Goal: Information Seeking & Learning: Learn about a topic

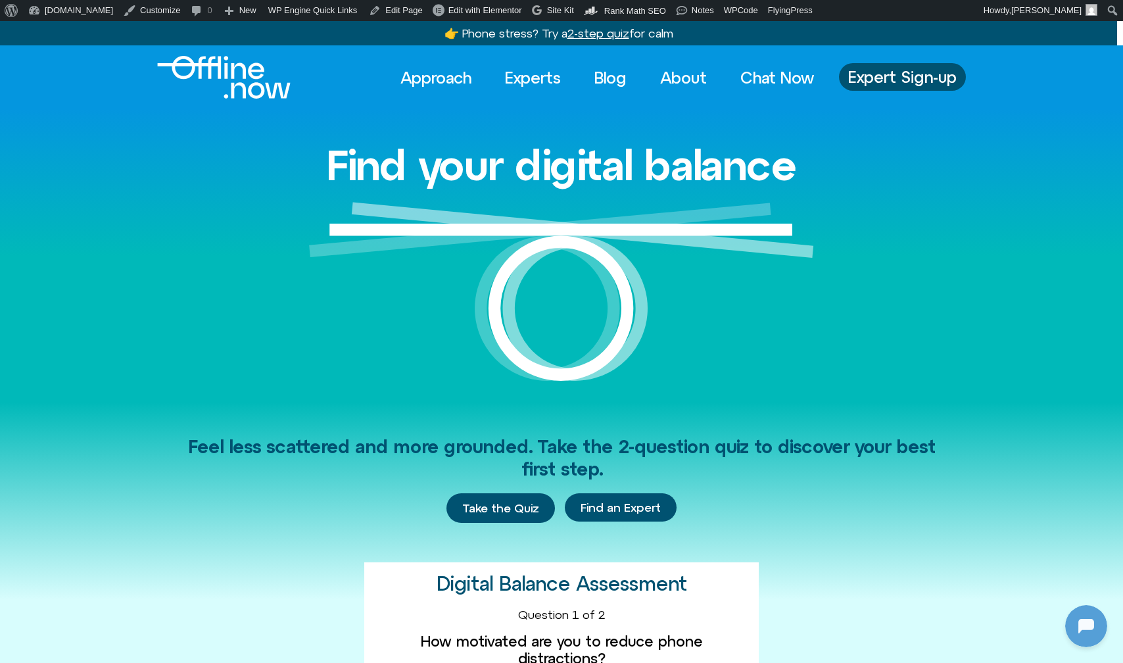
scroll to position [358, 0]
click at [523, 78] on link "Experts" at bounding box center [533, 77] width 80 height 29
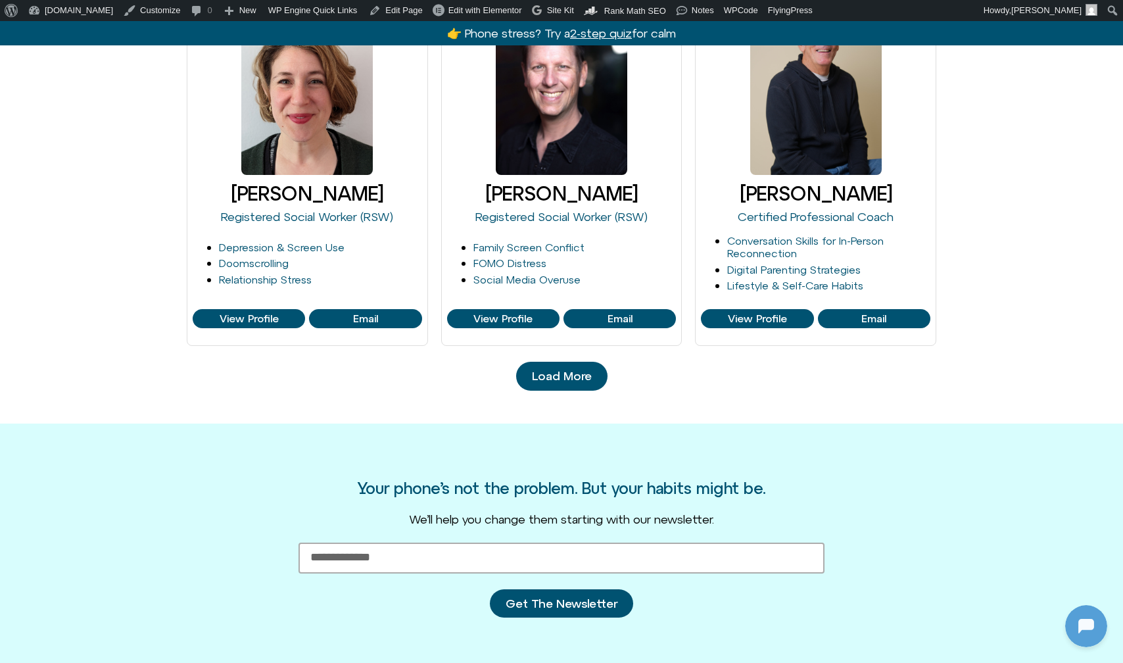
scroll to position [1516, 0]
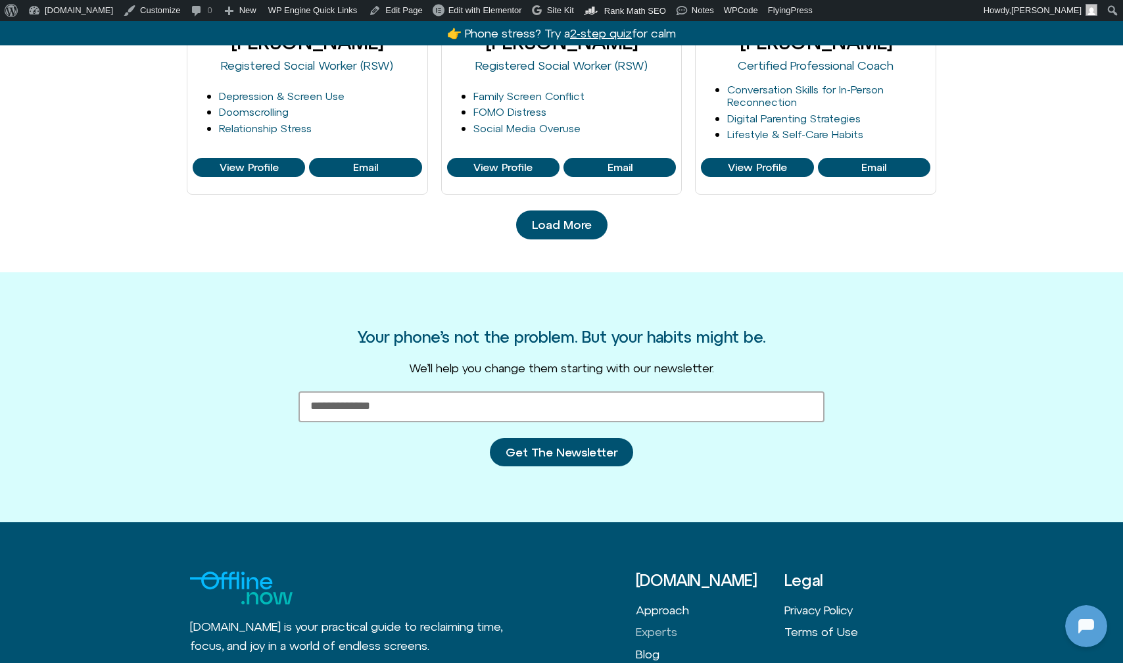
click at [558, 225] on link "Load More" at bounding box center [561, 224] width 91 height 29
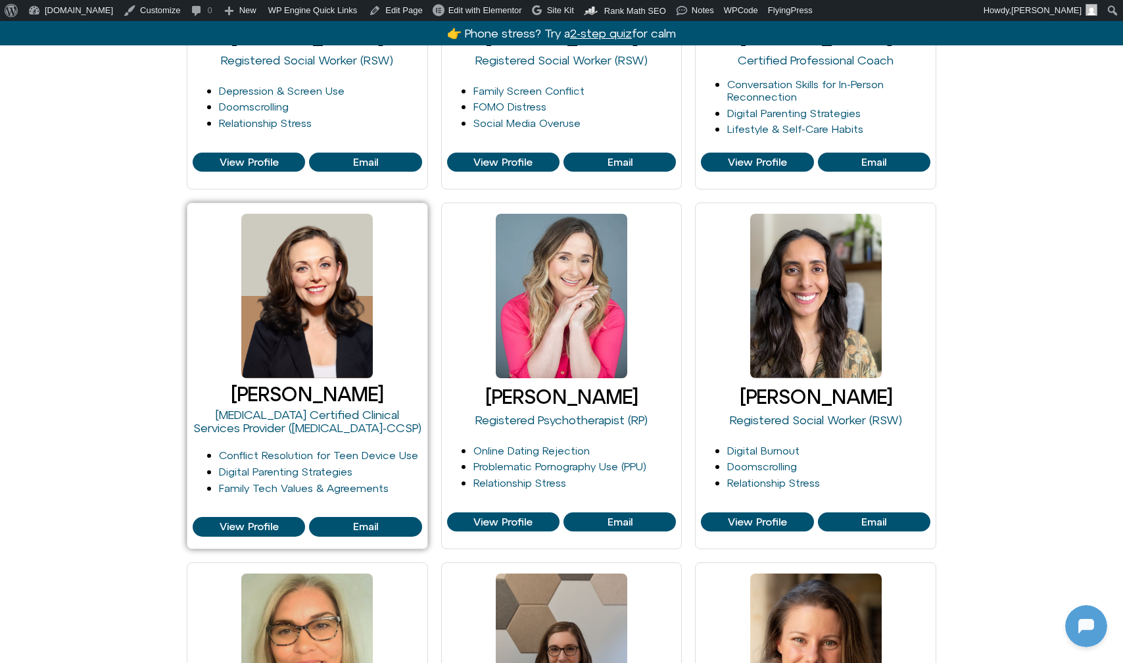
scroll to position [1524, 0]
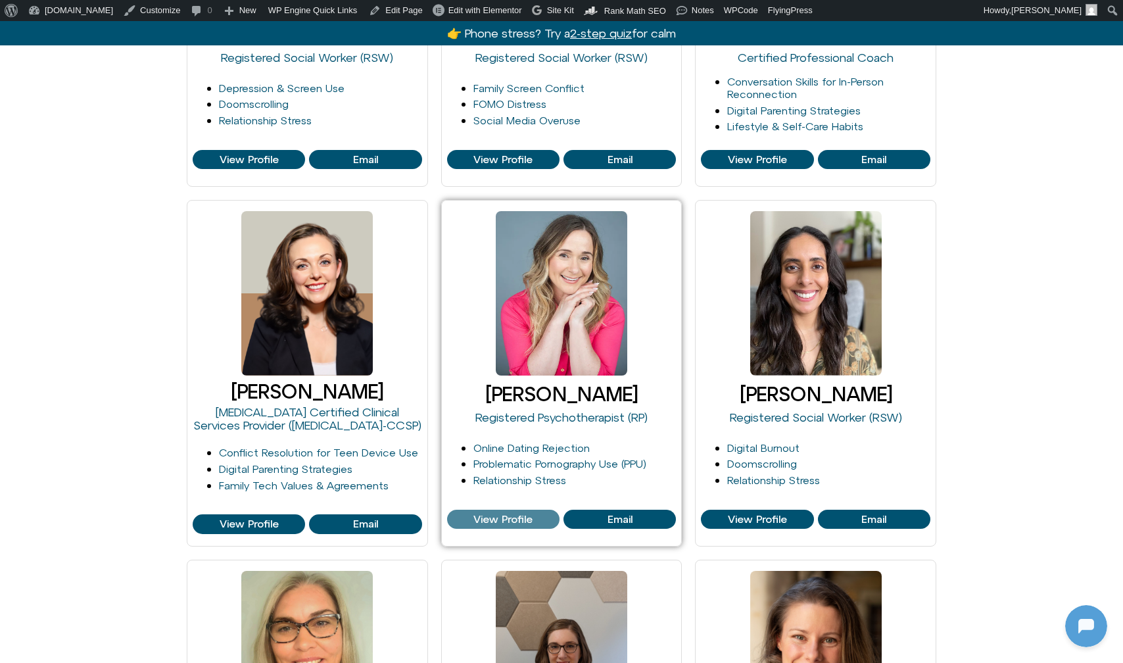
click at [506, 515] on span "View Profile" at bounding box center [503, 520] width 59 height 12
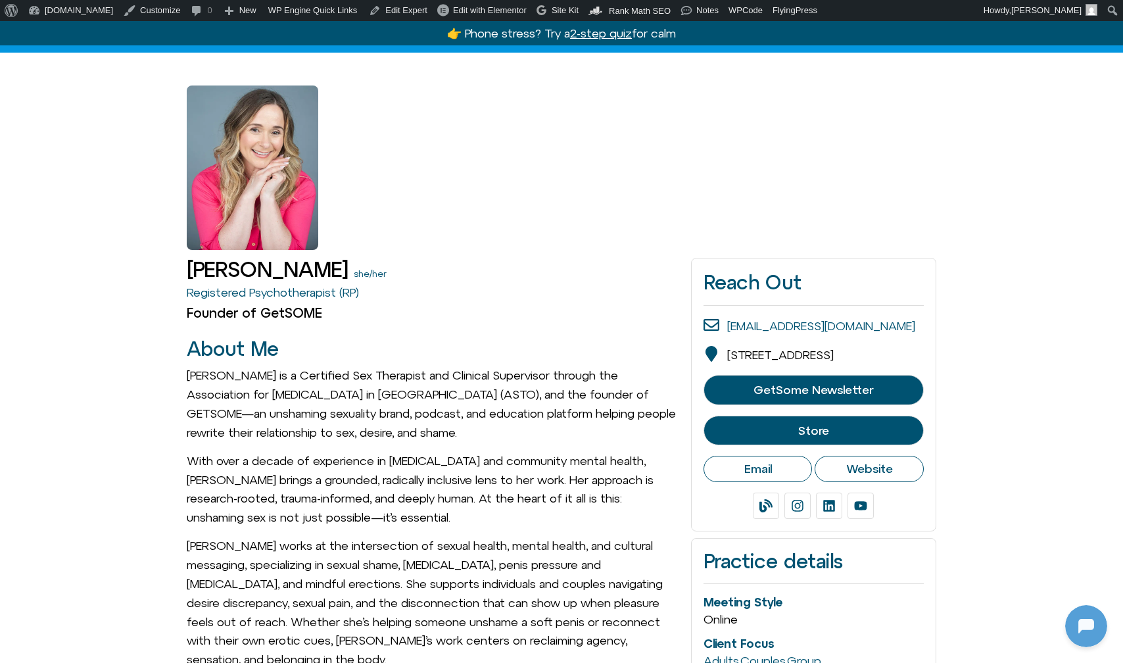
scroll to position [92, 0]
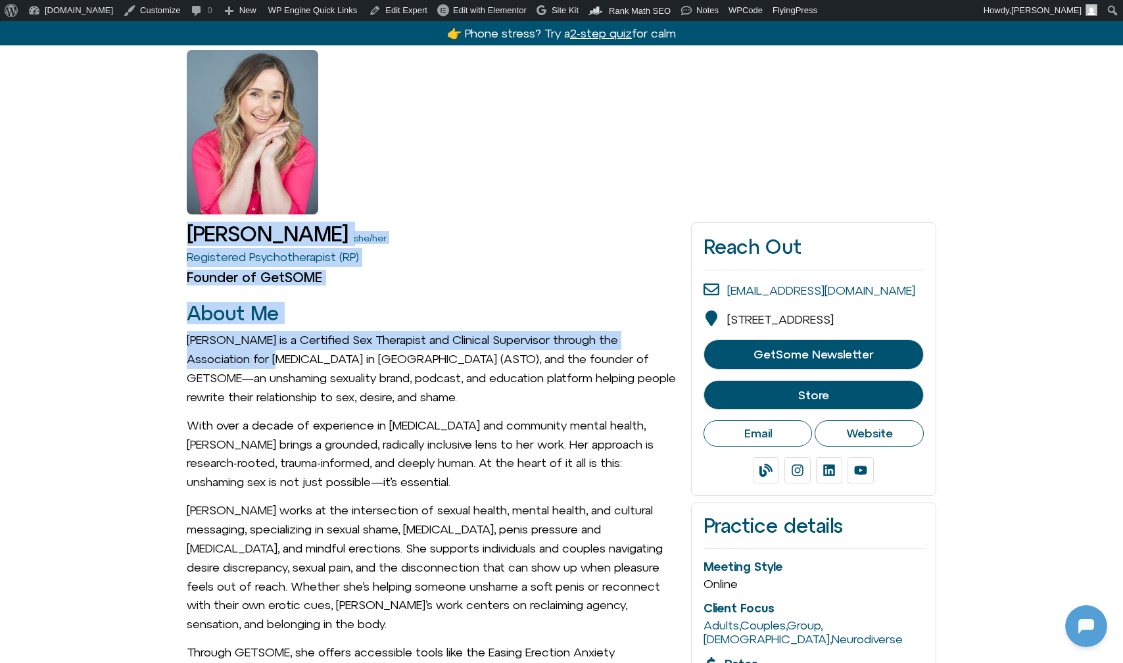
drag, startPoint x: 166, startPoint y: 231, endPoint x: 257, endPoint y: 351, distance: 150.1
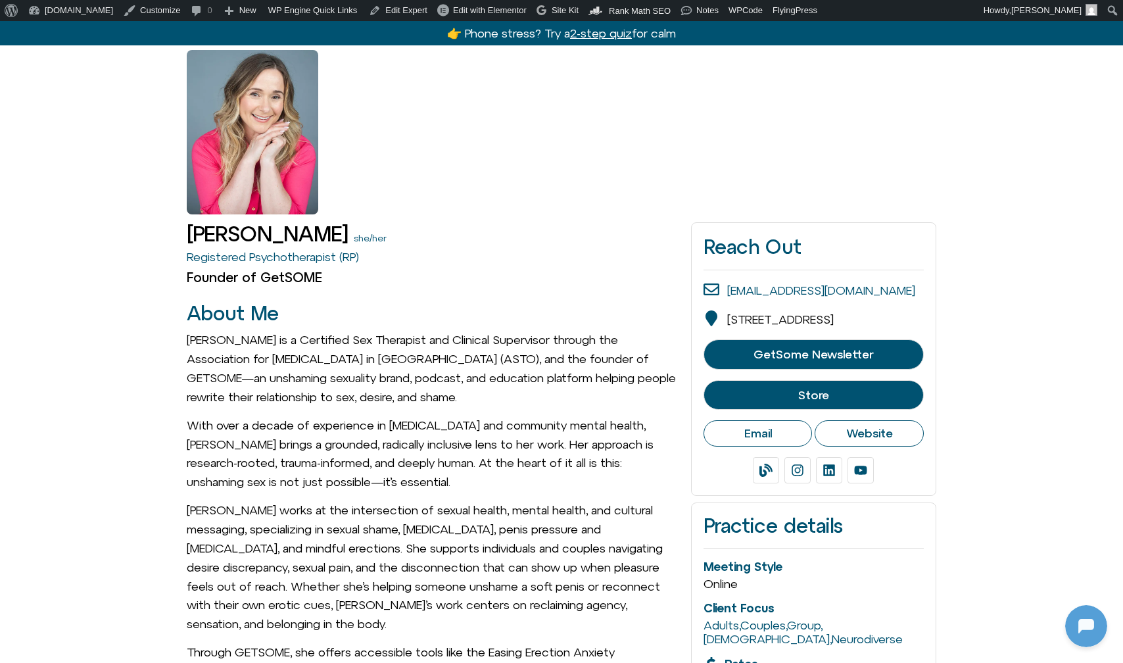
click at [284, 386] on p "Michelle Fischler is a Certified Sex Therapist and Clinical Supervisor through …" at bounding box center [432, 369] width 491 height 76
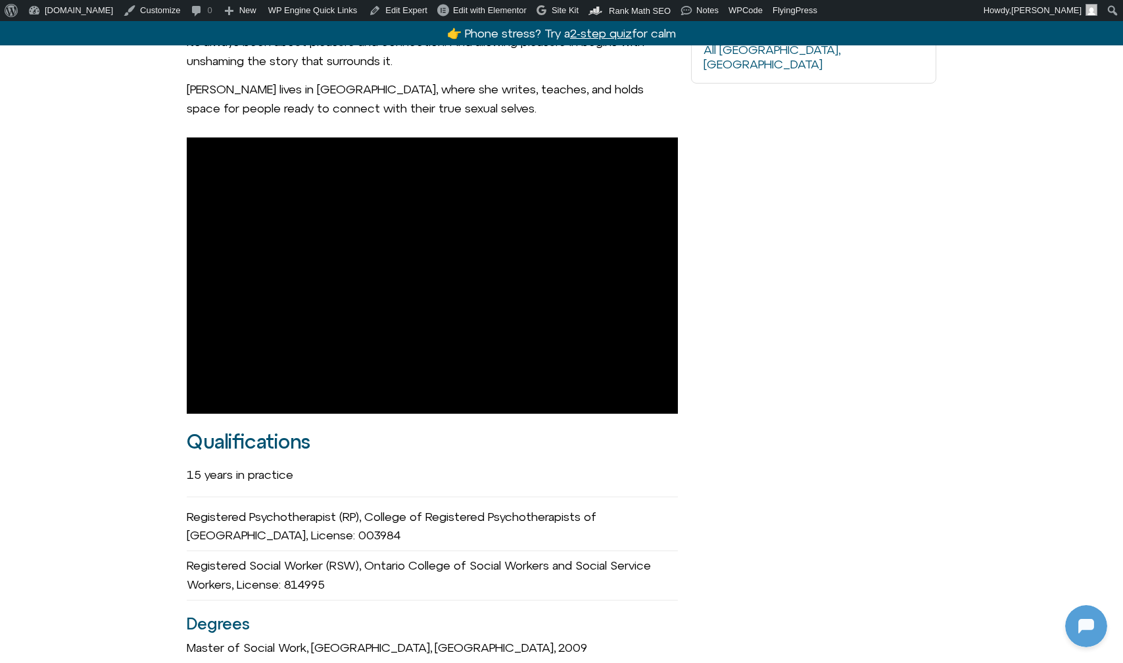
scroll to position [890, 0]
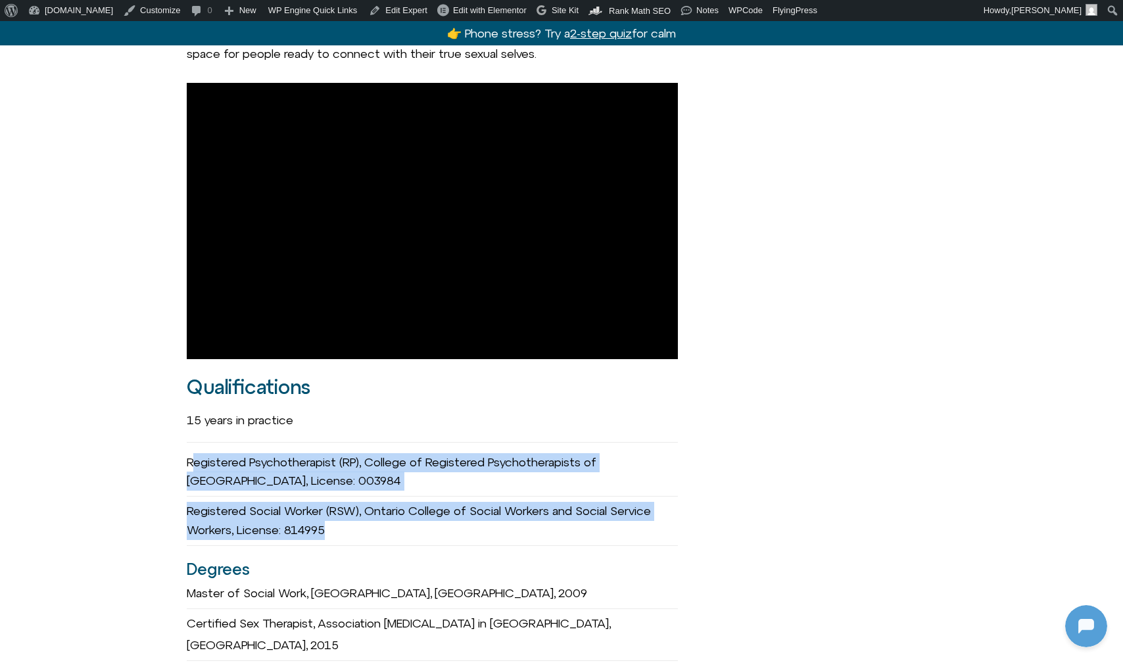
drag, startPoint x: 191, startPoint y: 445, endPoint x: 432, endPoint y: 520, distance: 252.1
click at [432, 520] on div "Registered Psychotherapist (RP), College of Registered Psychotherapists of Onta…" at bounding box center [432, 497] width 491 height 98
click at [432, 520] on div "Registered Social Worker (RSW), Ontario College of Social Workers and Social Se…" at bounding box center [432, 521] width 491 height 49
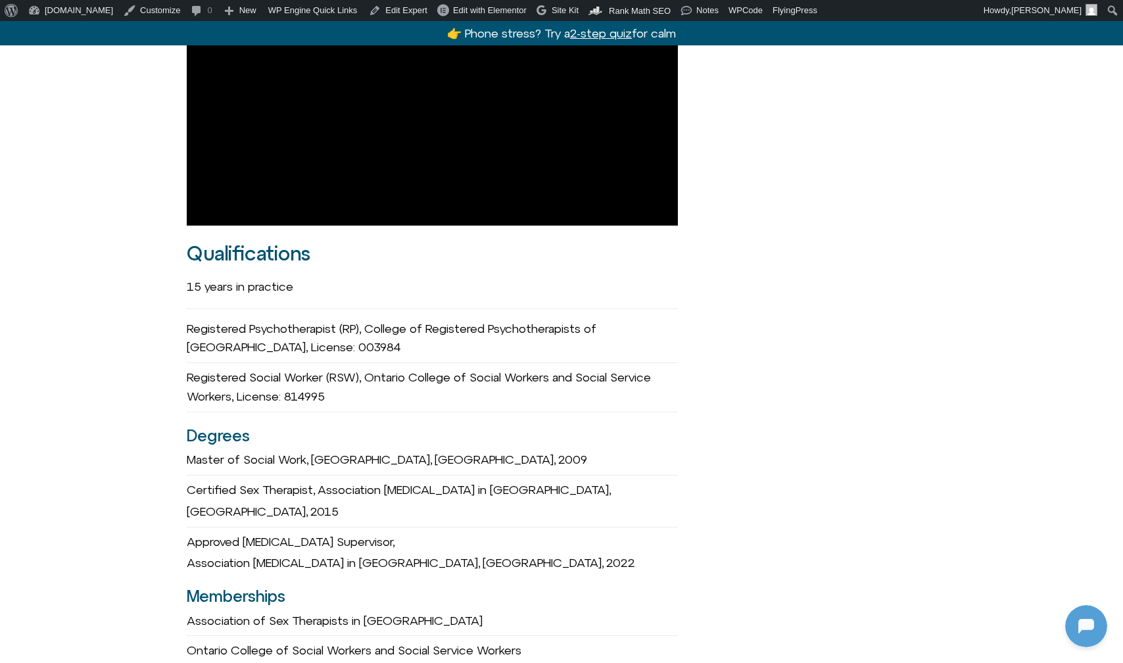
scroll to position [1097, 0]
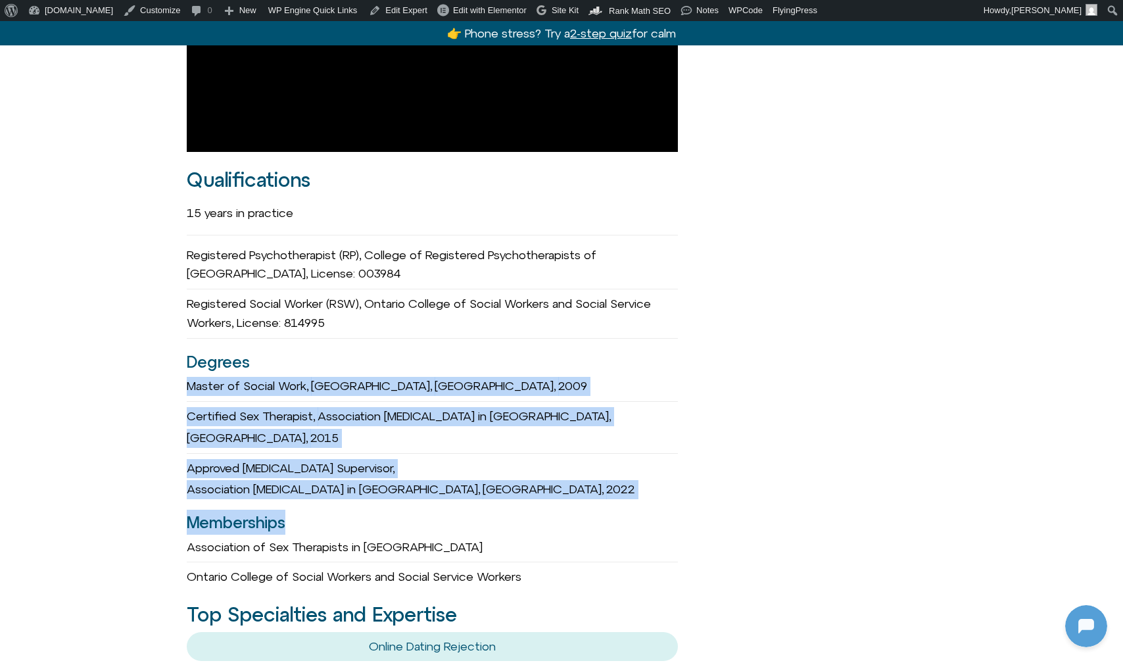
drag, startPoint x: 185, startPoint y: 373, endPoint x: 454, endPoint y: 472, distance: 287.1
click at [454, 472] on div "Michelle Fischler she/her Registered Psychotherapist (RP) Founder of GetSOME Em…" at bounding box center [561, 407] width 1123 height 2397
click at [454, 510] on h3 "Memberships" at bounding box center [432, 522] width 491 height 25
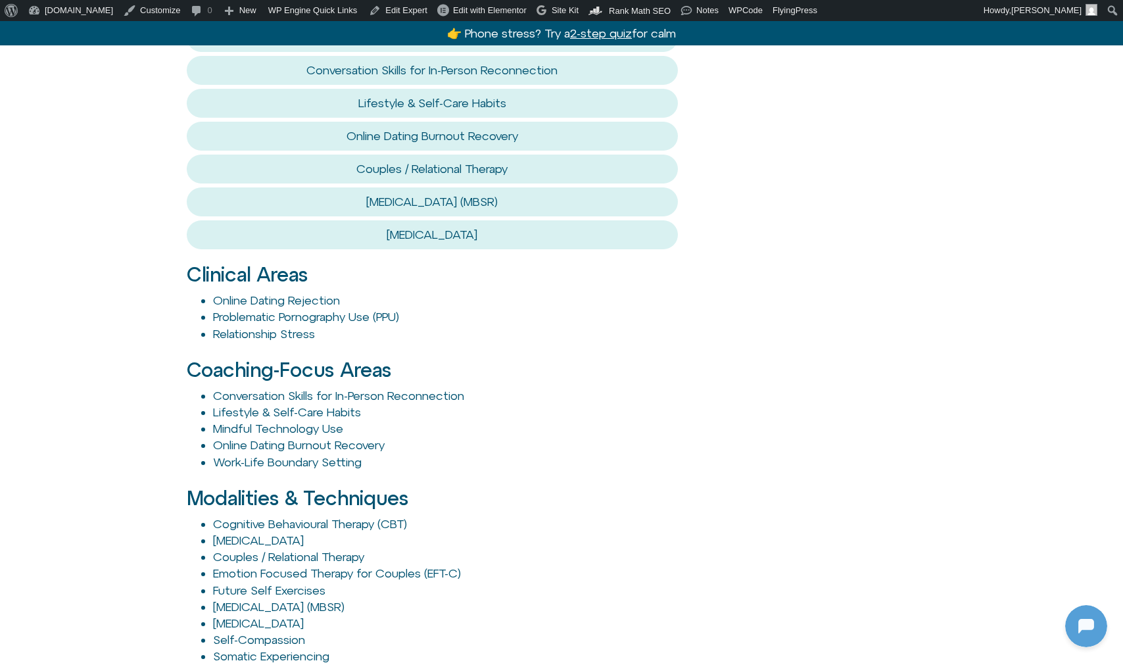
scroll to position [1785, 0]
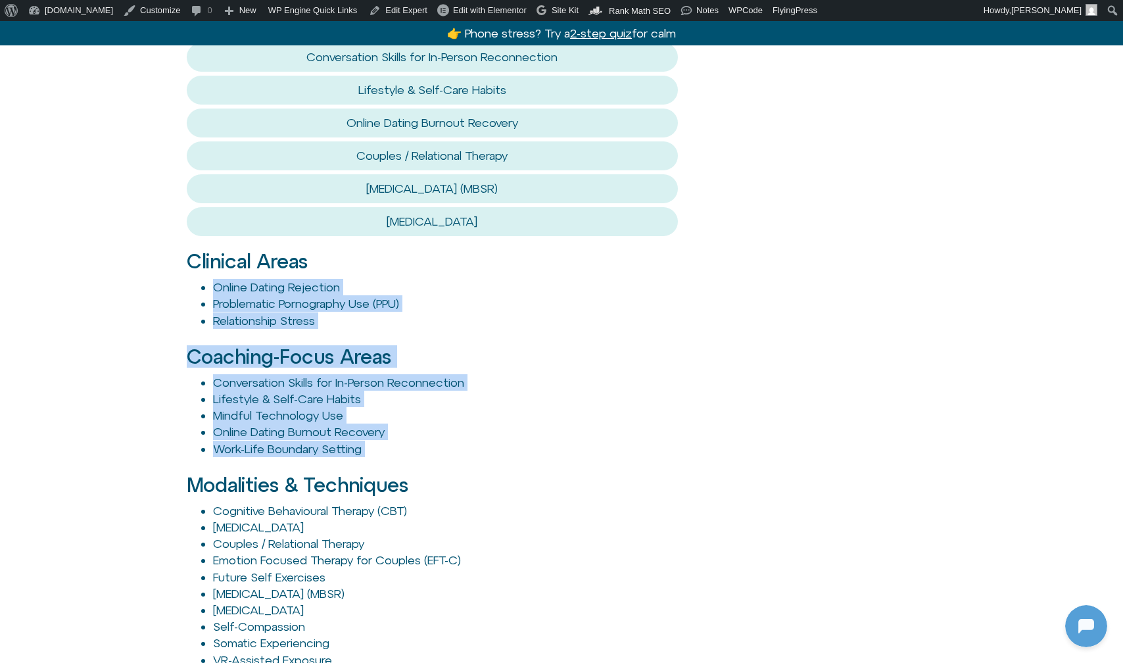
drag, startPoint x: 462, startPoint y: 402, endPoint x: 180, endPoint y: 214, distance: 338.9
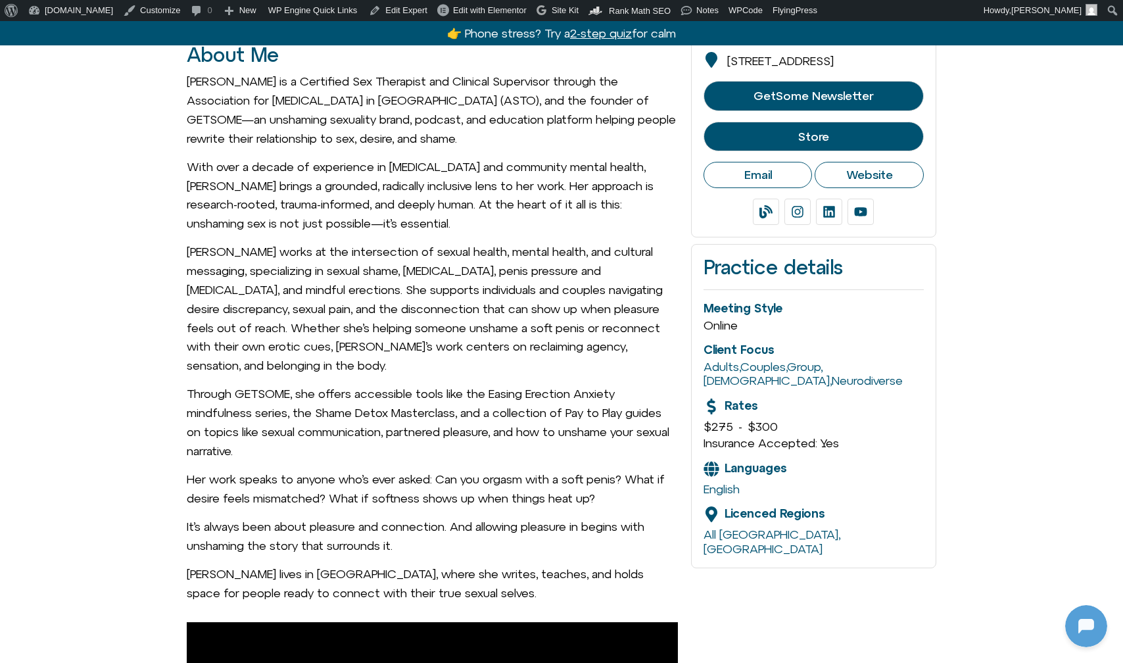
scroll to position [313, 0]
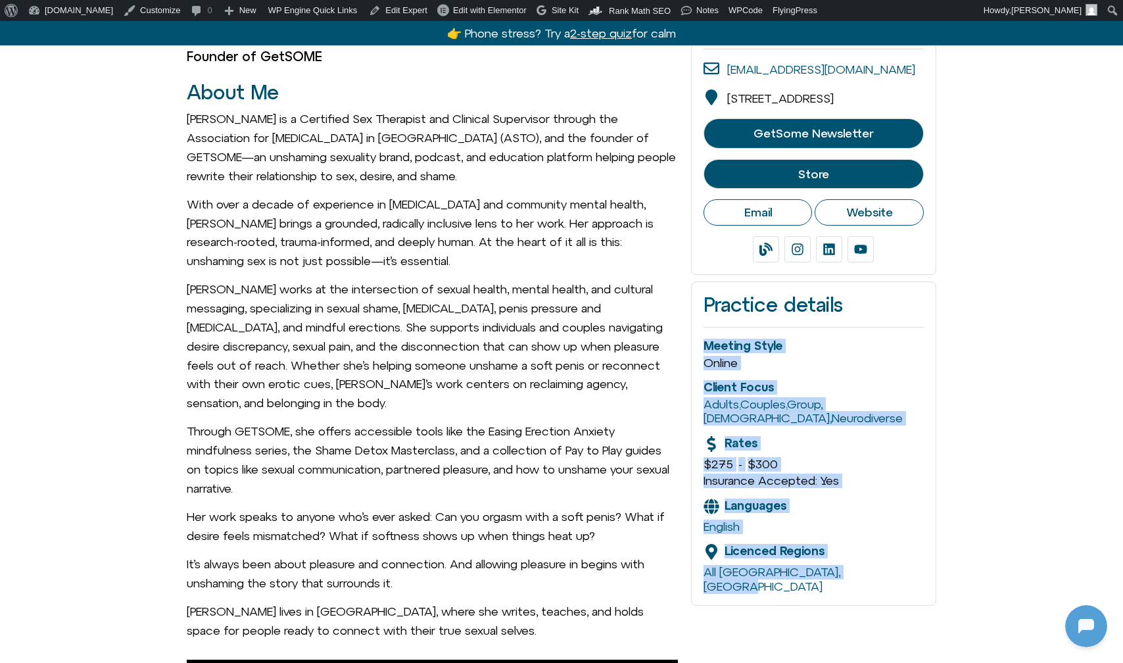
drag, startPoint x: 698, startPoint y: 347, endPoint x: 888, endPoint y: 572, distance: 295.0
click at [888, 572] on div "Practice details Meeting Style Online Client Focus Adults , Couples , Group , L…" at bounding box center [813, 443] width 245 height 324
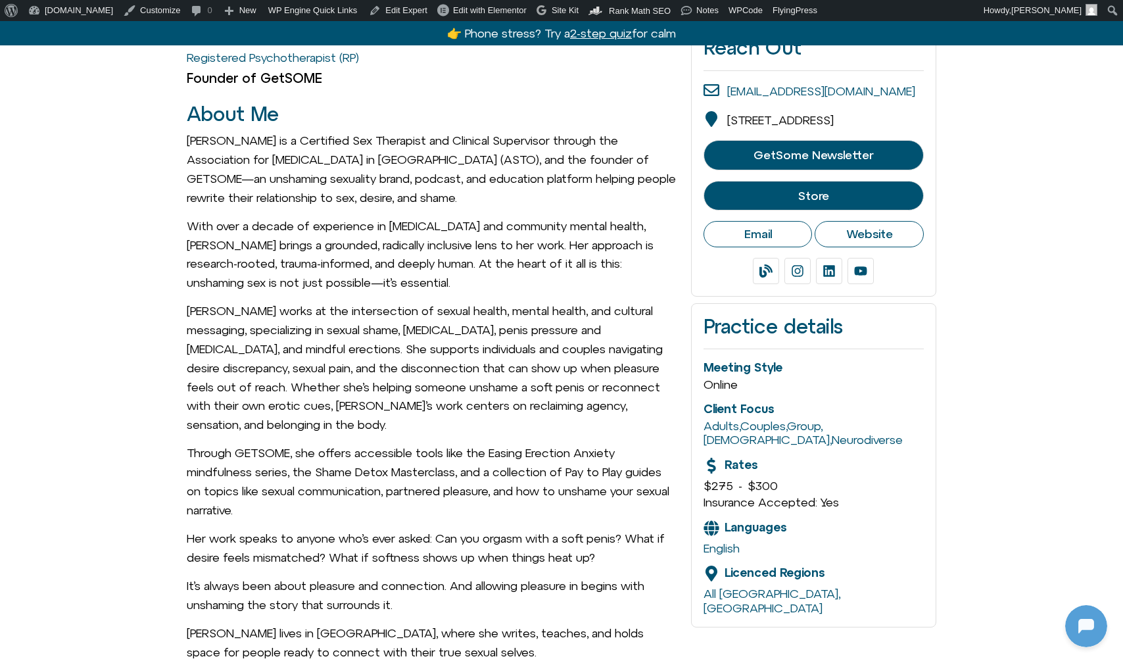
scroll to position [0, 0]
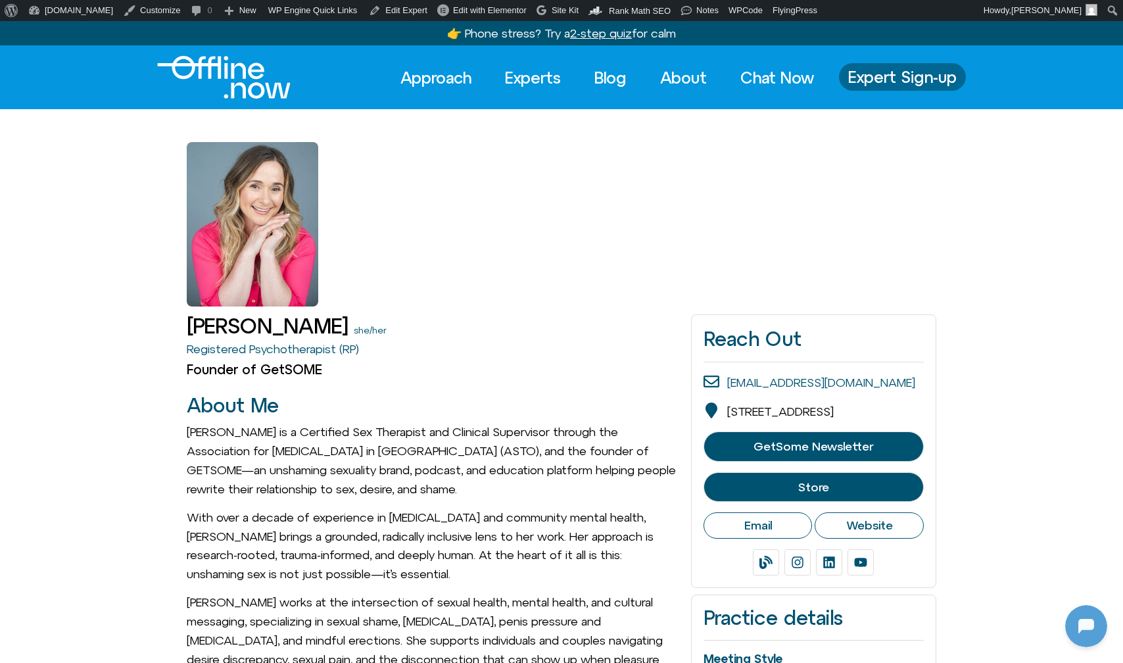
click at [904, 79] on span "Expert Sign-up" at bounding box center [902, 76] width 109 height 17
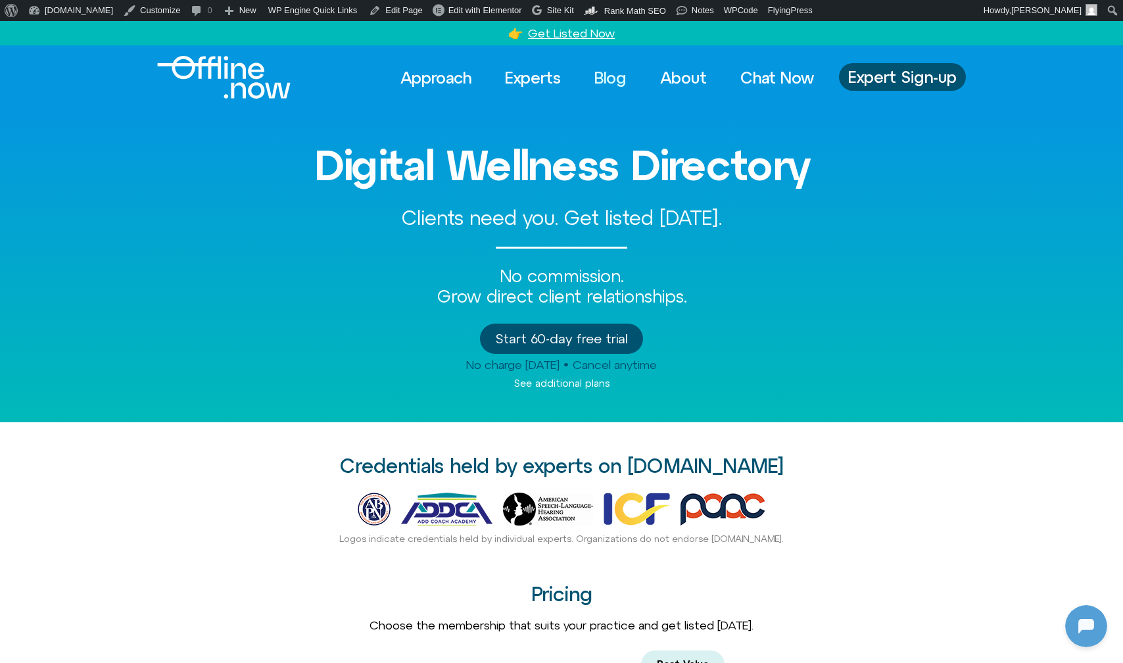
click at [607, 80] on link "Blog" at bounding box center [611, 77] width 56 height 29
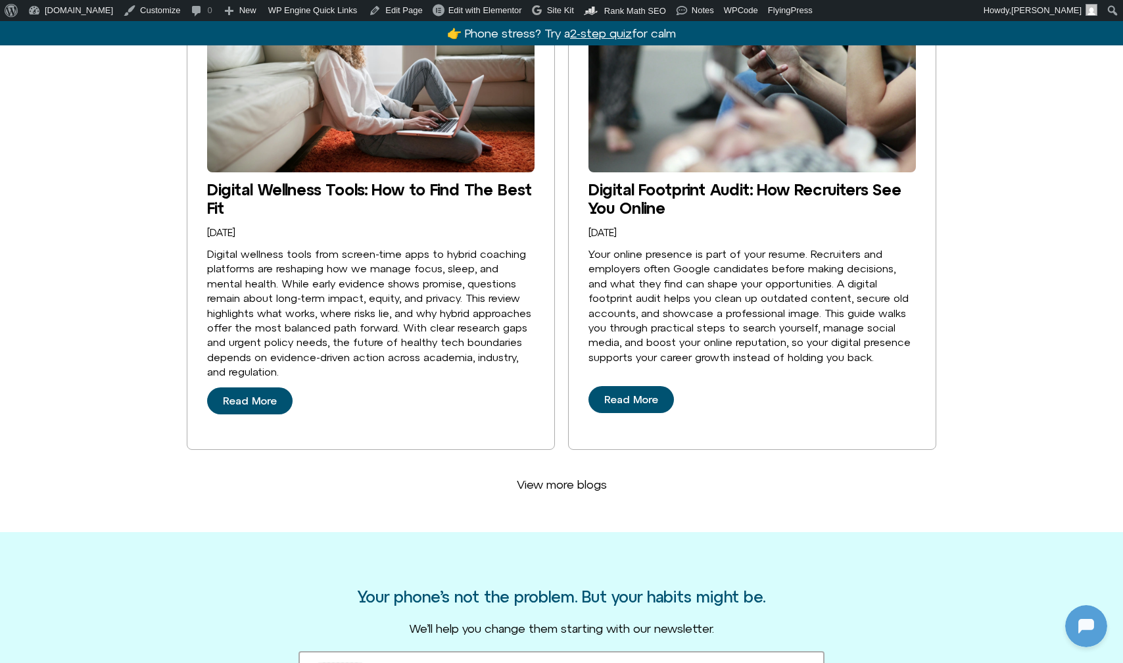
scroll to position [3124, 0]
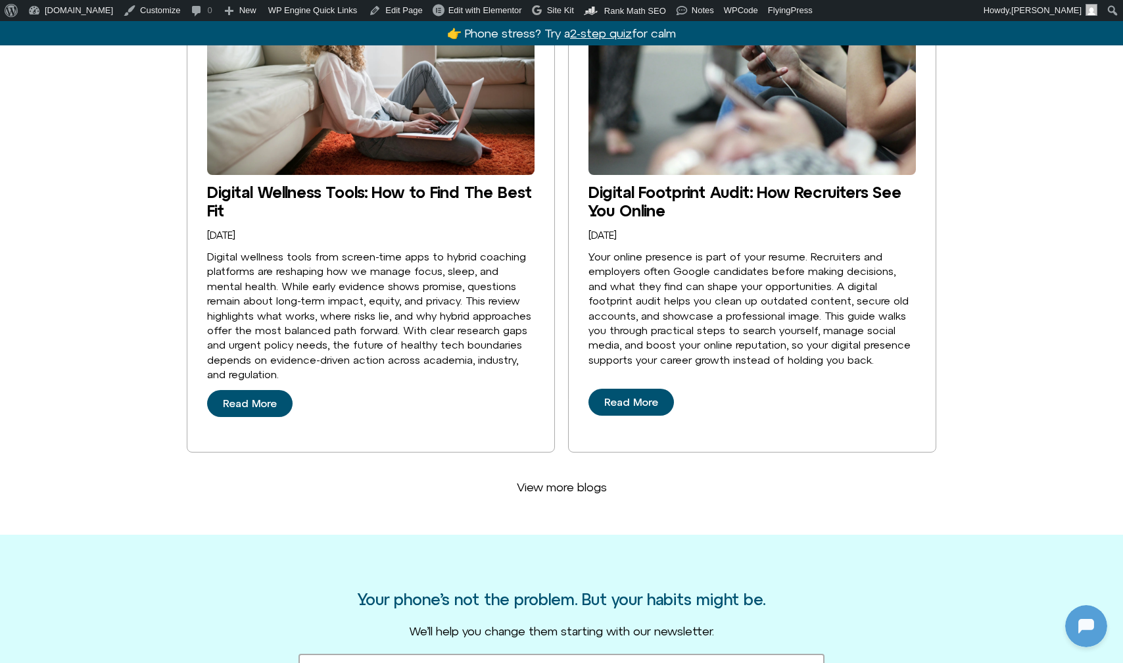
click at [550, 480] on span "View more blogs" at bounding box center [562, 487] width 90 height 14
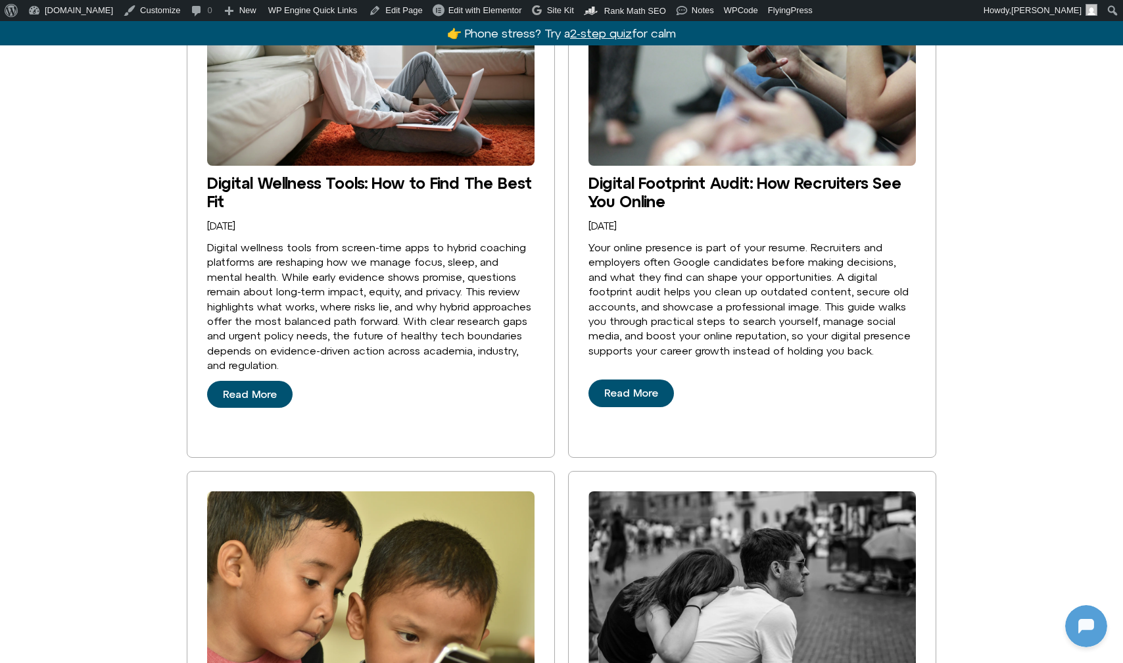
scroll to position [3209, 0]
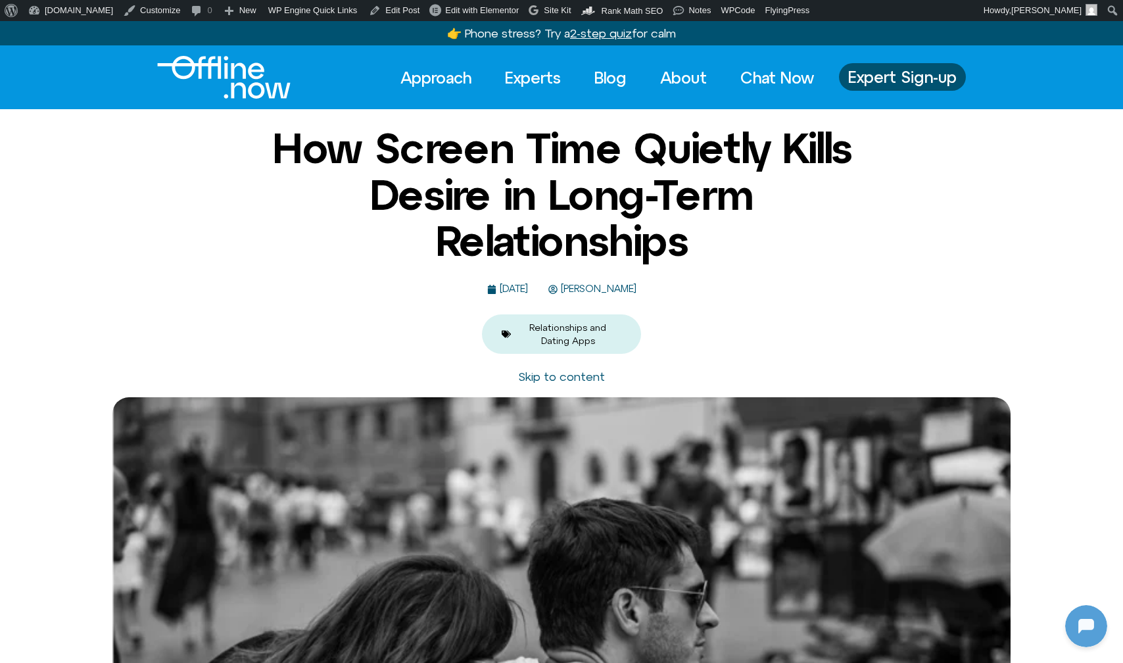
scroll to position [358, 0]
click at [615, 289] on span "[PERSON_NAME]" at bounding box center [597, 288] width 79 height 11
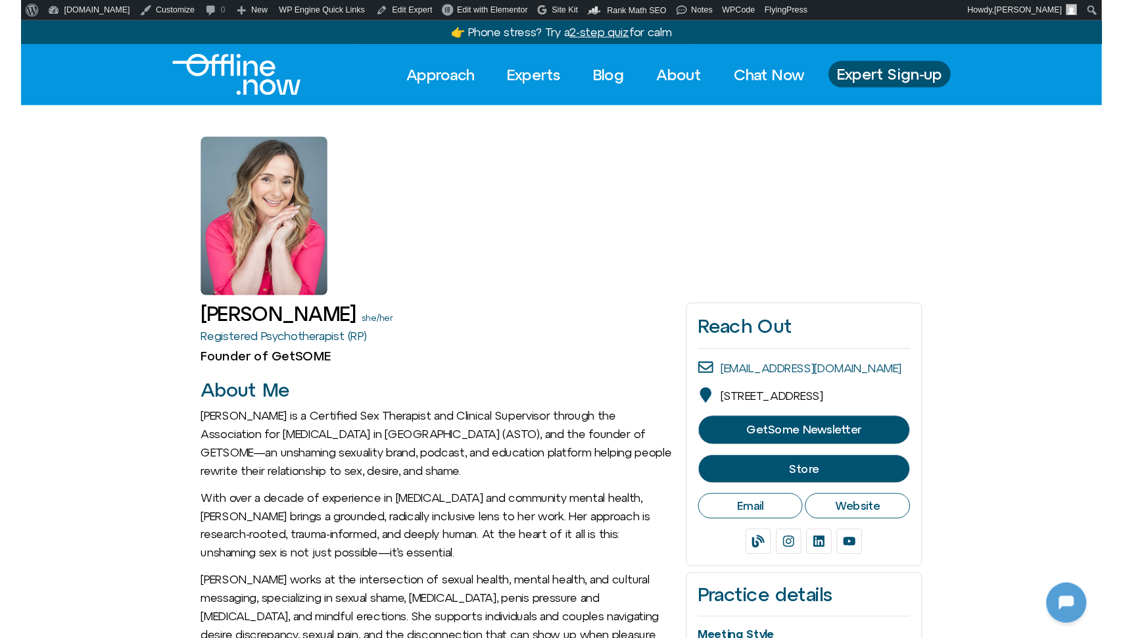
scroll to position [358, 0]
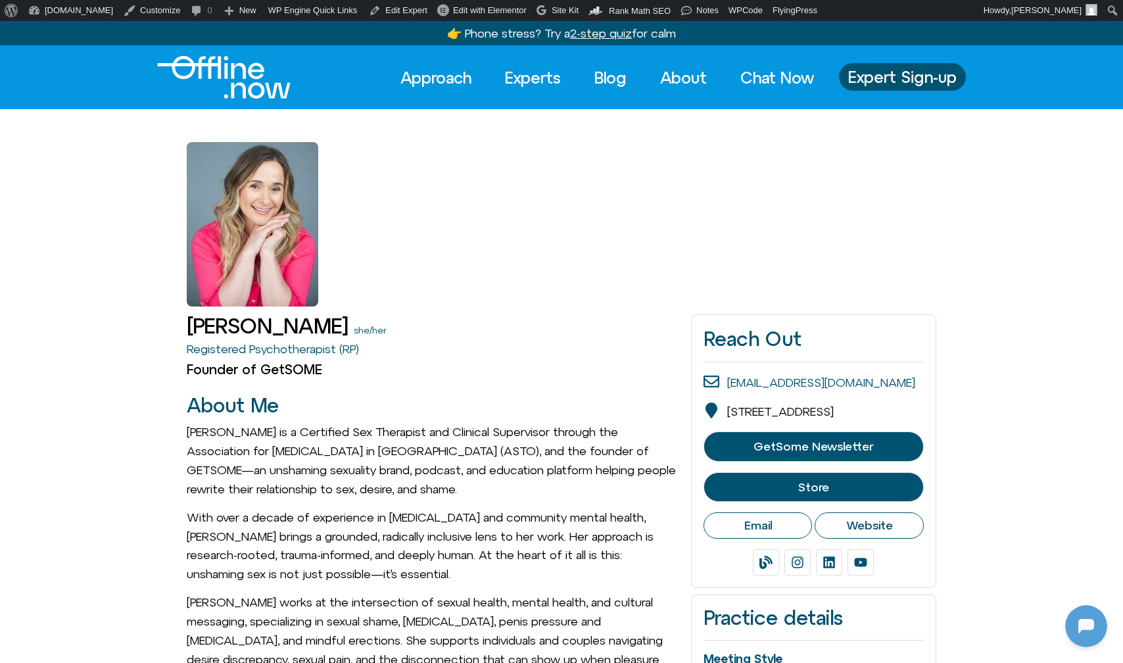
click at [770, 493] on span "Store" at bounding box center [813, 487] width 187 height 13
